Goal: Information Seeking & Learning: Check status

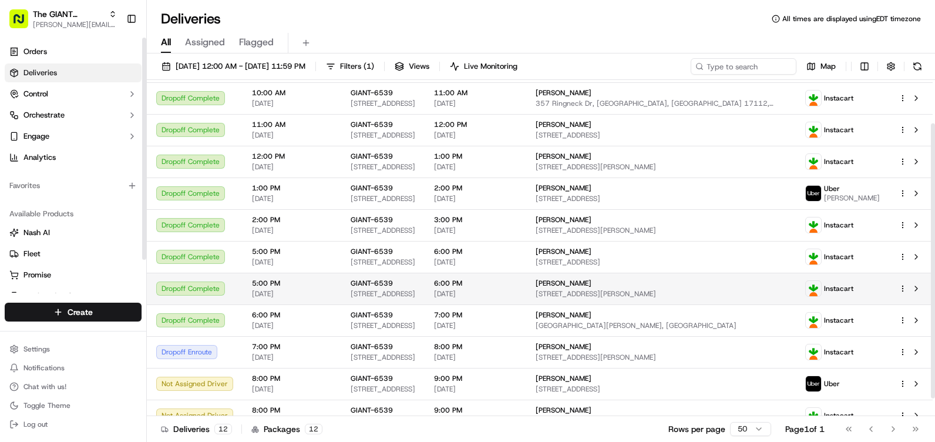
scroll to position [75, 0]
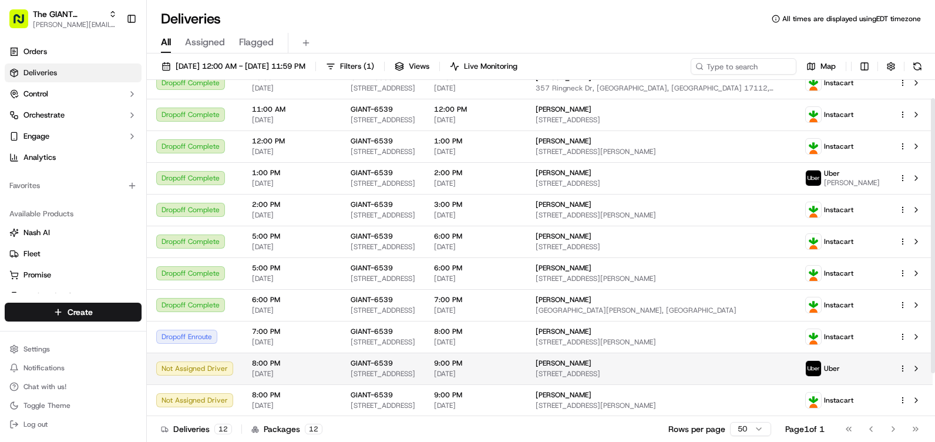
scroll to position [75, 0]
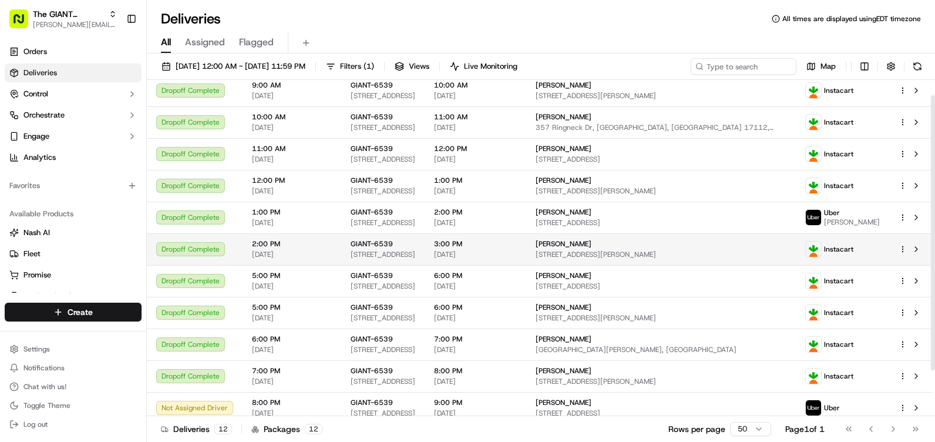
scroll to position [75, 0]
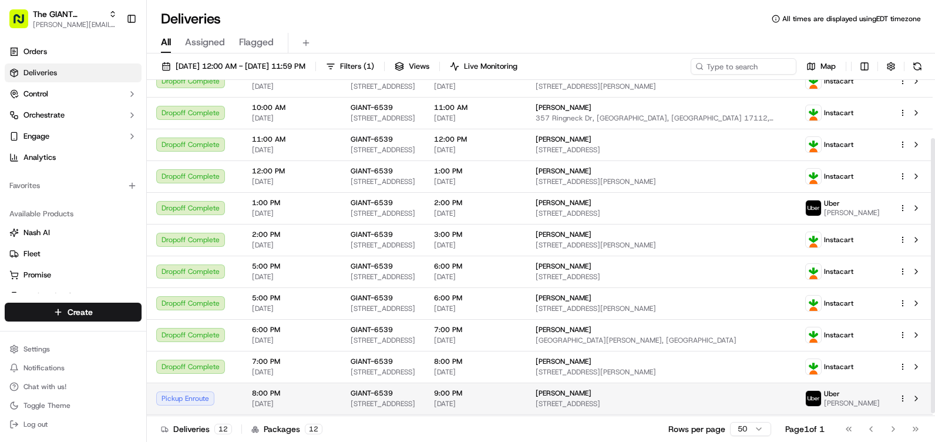
scroll to position [75, 0]
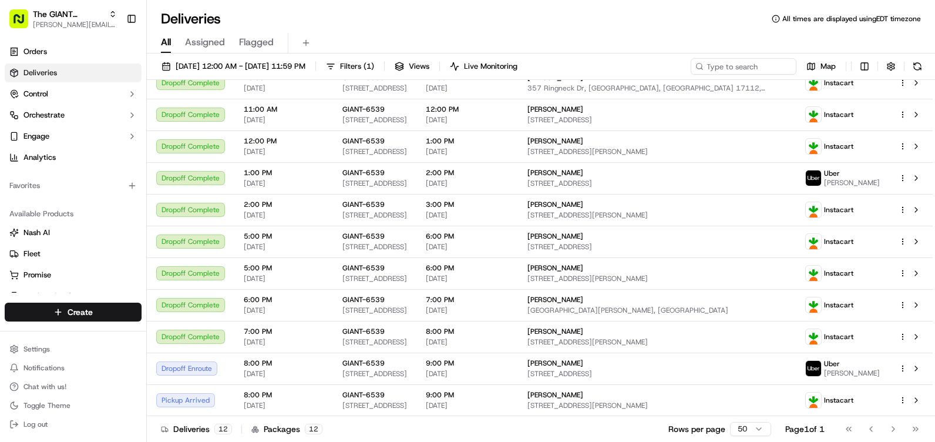
scroll to position [68, 0]
